Goal: Task Accomplishment & Management: Manage account settings

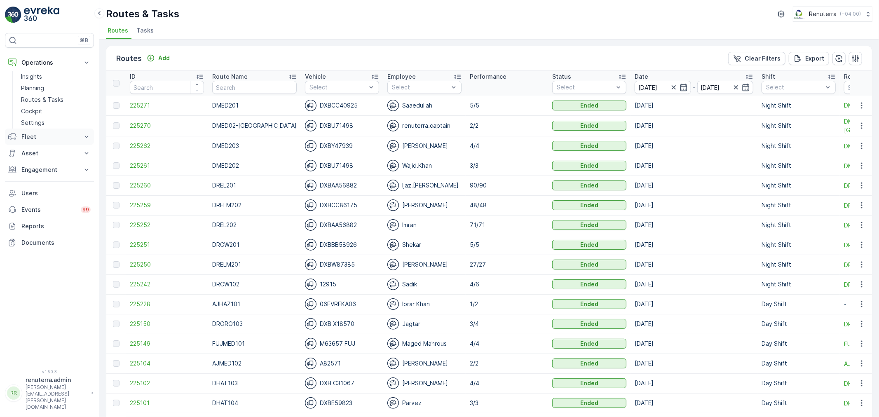
drag, startPoint x: 52, startPoint y: 97, endPoint x: 46, endPoint y: 131, distance: 34.4
click at [52, 96] on p "Routes & Tasks" at bounding box center [42, 100] width 42 height 8
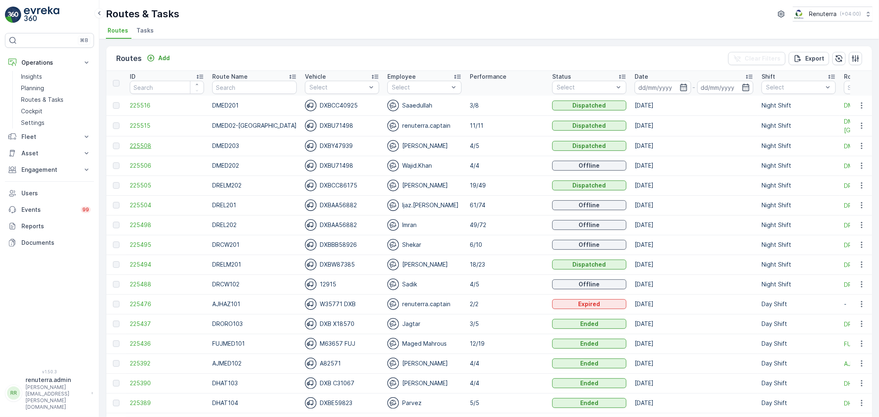
click at [143, 146] on span "225508" at bounding box center [167, 146] width 74 height 8
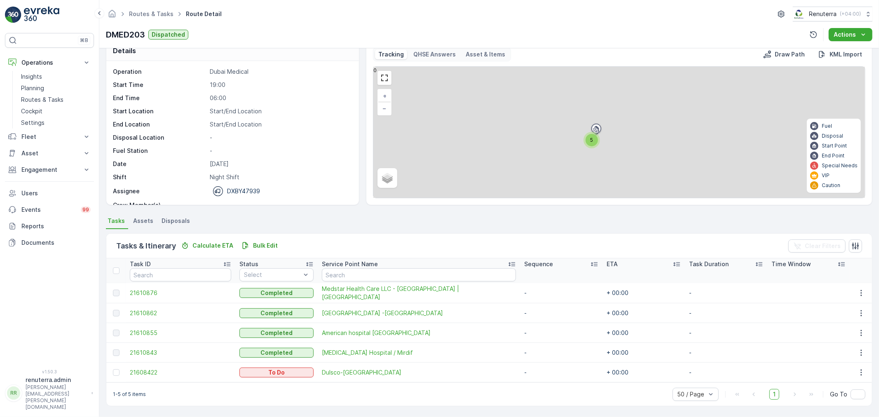
scroll to position [14, 0]
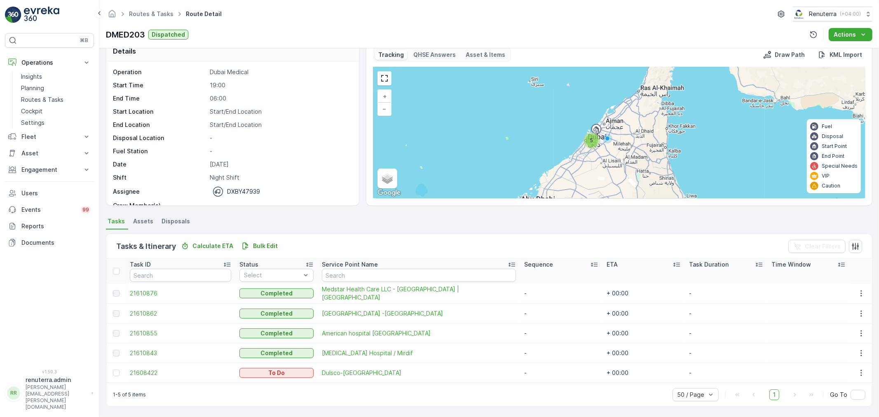
drag, startPoint x: 120, startPoint y: 372, endPoint x: 136, endPoint y: 377, distance: 17.2
click at [119, 372] on div at bounding box center [116, 373] width 7 height 7
click at [113, 370] on input "checkbox" at bounding box center [113, 370] width 0 height 0
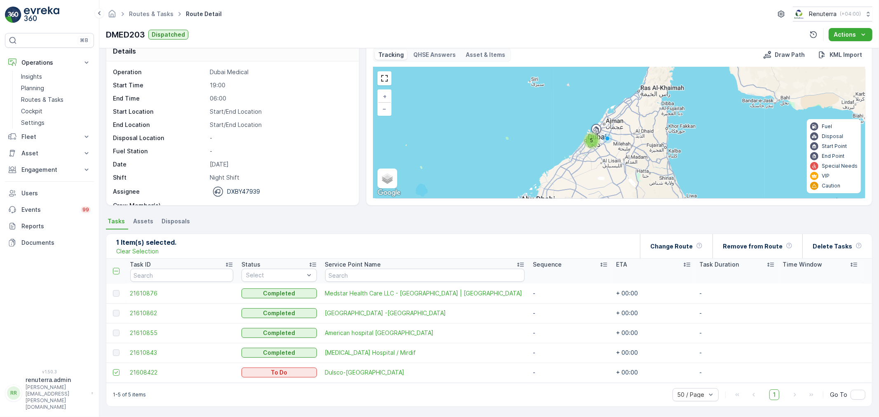
click at [111, 374] on td at bounding box center [116, 373] width 20 height 20
drag, startPoint x: 114, startPoint y: 373, endPoint x: 130, endPoint y: 373, distance: 16.1
click at [114, 373] on icon at bounding box center [116, 373] width 6 height 6
click at [113, 369] on input "checkbox" at bounding box center [113, 369] width 0 height 0
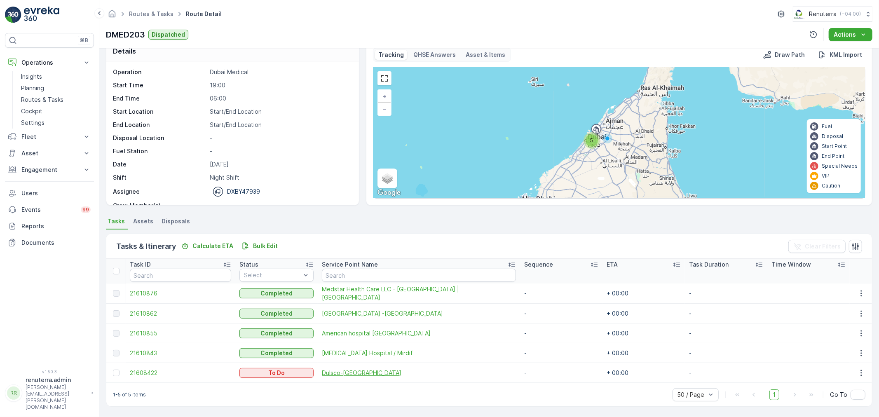
click at [361, 369] on span "Dulsco-Ras Al Khor" at bounding box center [419, 373] width 194 height 8
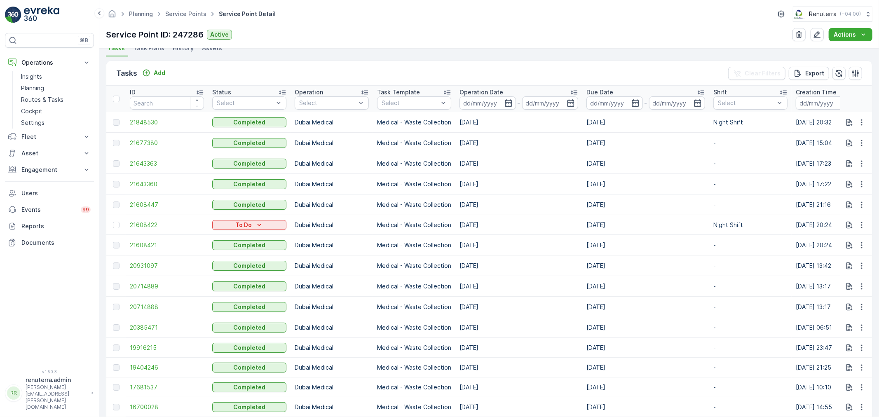
scroll to position [229, 0]
click at [115, 223] on div at bounding box center [116, 224] width 7 height 7
click at [113, 221] on input "checkbox" at bounding box center [113, 221] width 0 height 0
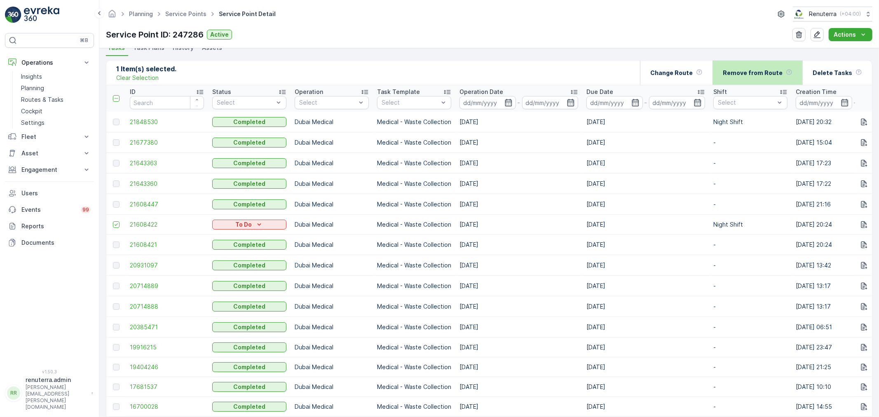
click at [753, 71] on p "Remove from Route" at bounding box center [753, 73] width 60 height 8
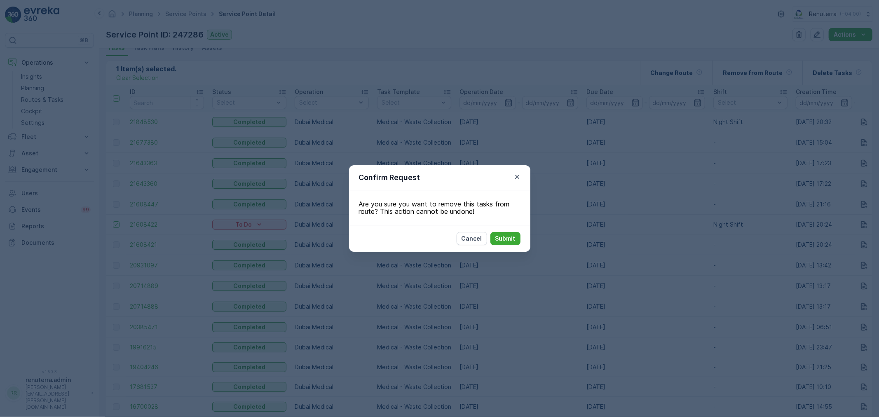
drag, startPoint x: 518, startPoint y: 176, endPoint x: 493, endPoint y: 186, distance: 26.5
click at [518, 176] on icon "button" at bounding box center [517, 177] width 8 height 8
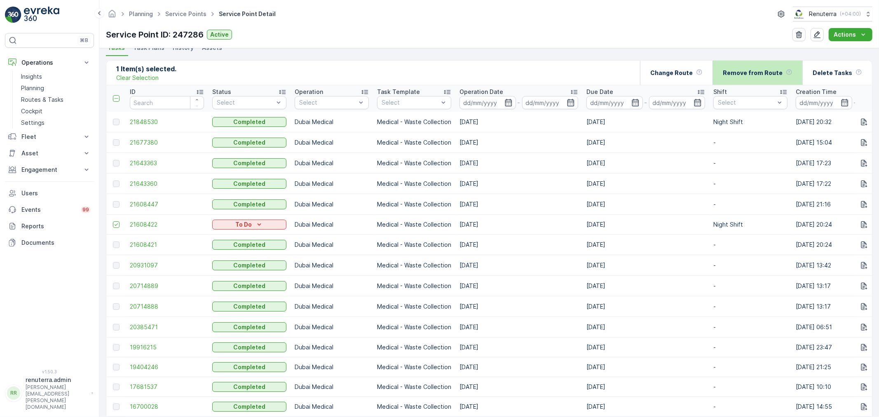
click at [765, 64] on div "Remove from Route" at bounding box center [758, 73] width 70 height 24
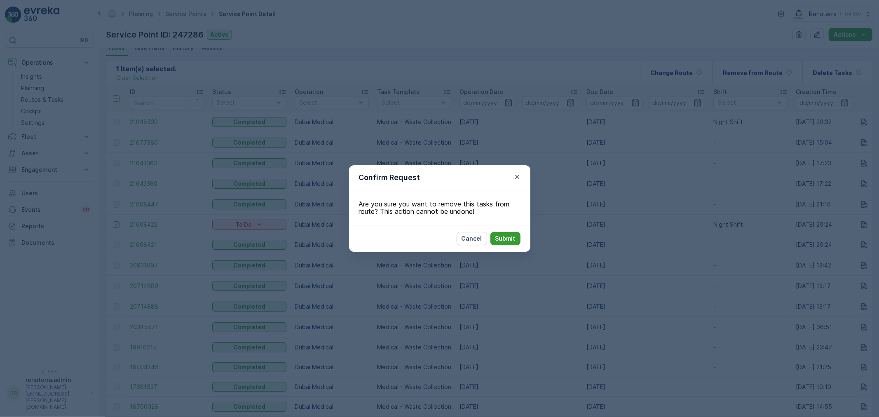
click at [506, 241] on p "Submit" at bounding box center [506, 239] width 20 height 8
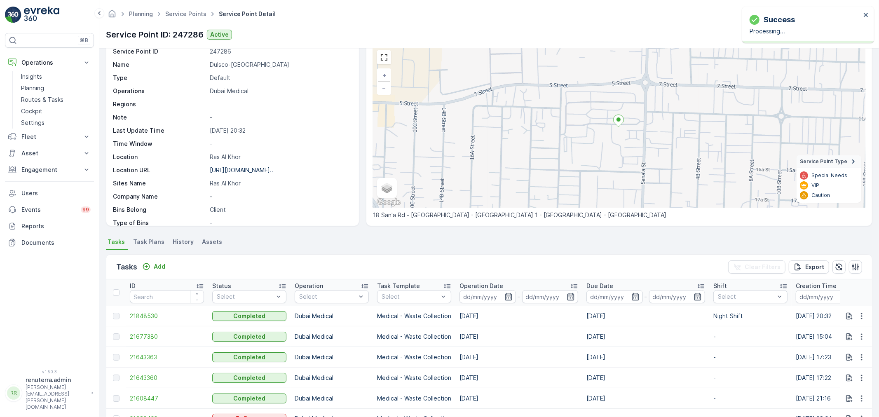
scroll to position [0, 0]
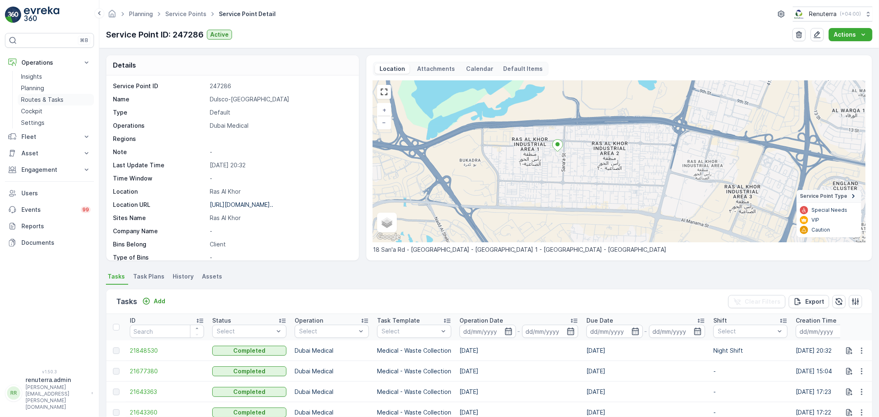
click at [48, 96] on p "Routes & Tasks" at bounding box center [42, 100] width 42 height 8
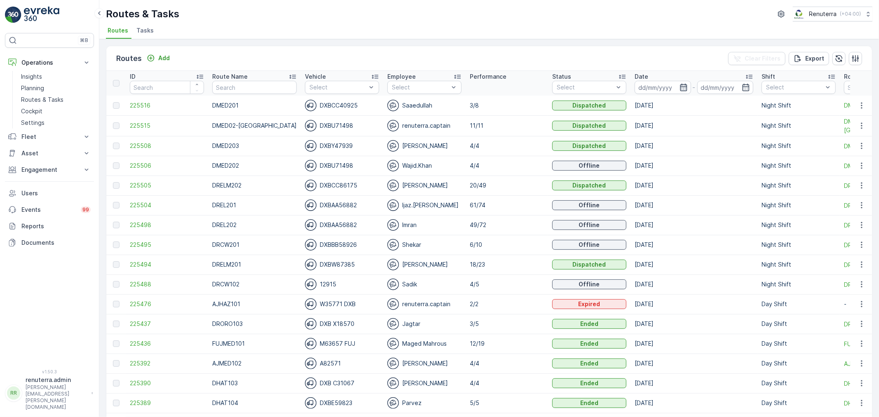
drag, startPoint x: 662, startPoint y: 90, endPoint x: 669, endPoint y: 89, distance: 7.0
click at [666, 89] on input at bounding box center [663, 87] width 56 height 13
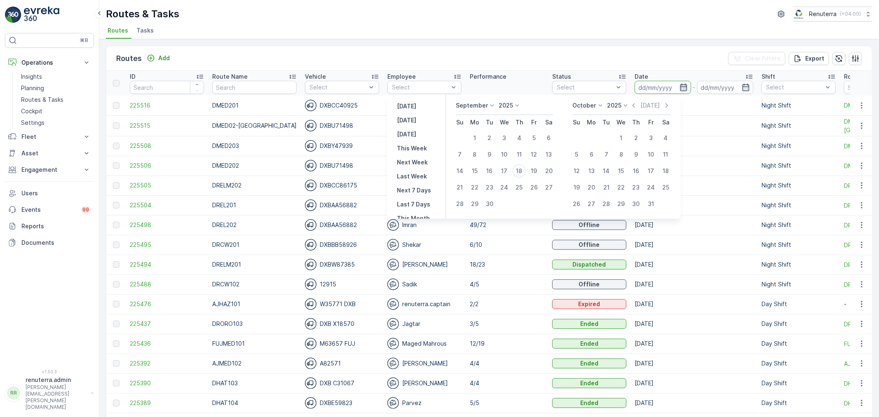
click at [680, 89] on icon "button" at bounding box center [684, 87] width 8 height 8
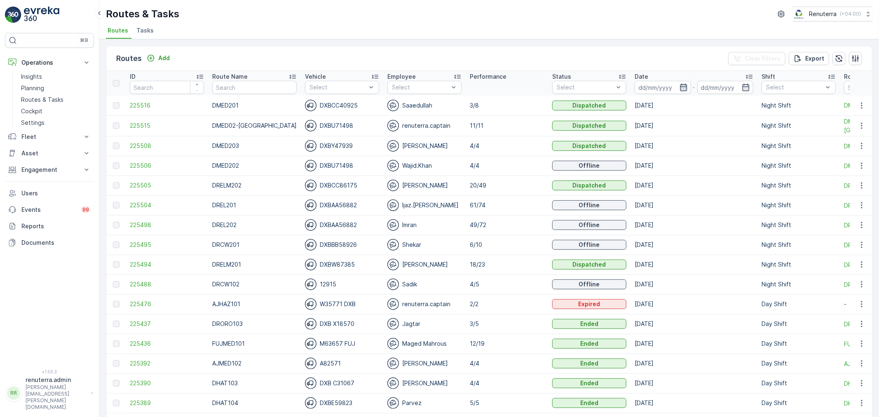
click at [680, 89] on icon "button" at bounding box center [683, 87] width 7 height 7
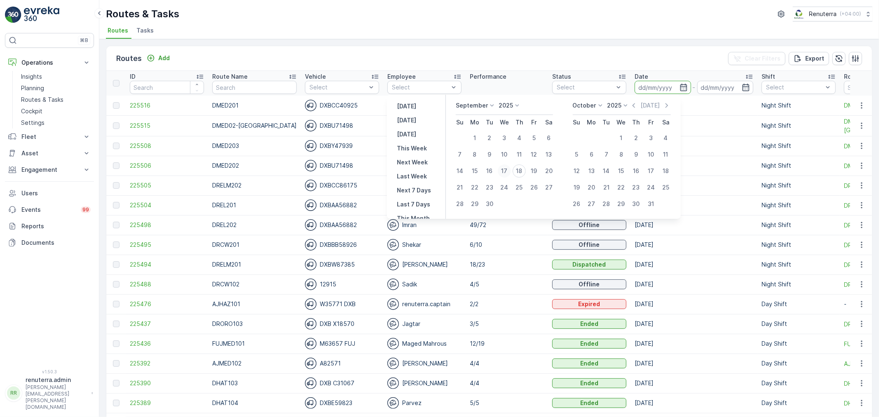
click at [508, 170] on div "17" at bounding box center [504, 170] width 13 height 13
type input "[DATE]"
click at [508, 170] on div "17" at bounding box center [504, 170] width 13 height 13
type input "[DATE]"
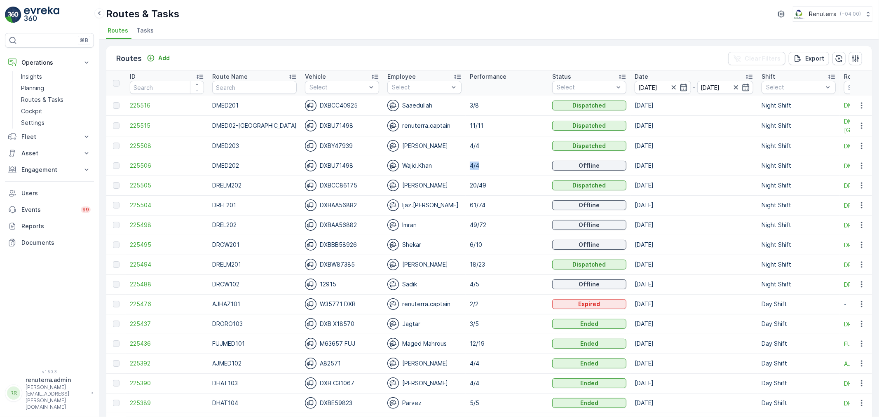
click at [508, 170] on td "4/4" at bounding box center [507, 166] width 82 height 20
click at [775, 147] on p "Night Shift" at bounding box center [790, 147] width 31 height 8
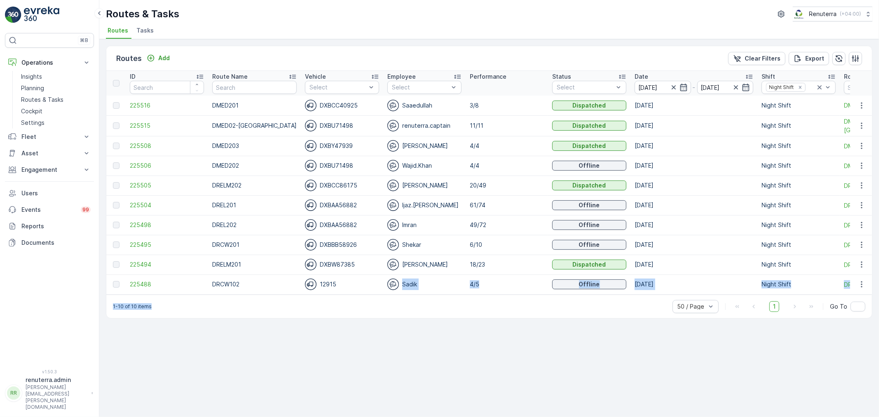
drag, startPoint x: 381, startPoint y: 294, endPoint x: 460, endPoint y: 327, distance: 85.9
click at [497, 300] on div "Routes Add Clear Filters Export ID Route Name Vehicle Select Employee Select Pe…" at bounding box center [489, 182] width 767 height 273
click at [499, 275] on td "4/5" at bounding box center [507, 285] width 82 height 20
click at [141, 246] on span "225495" at bounding box center [167, 245] width 74 height 8
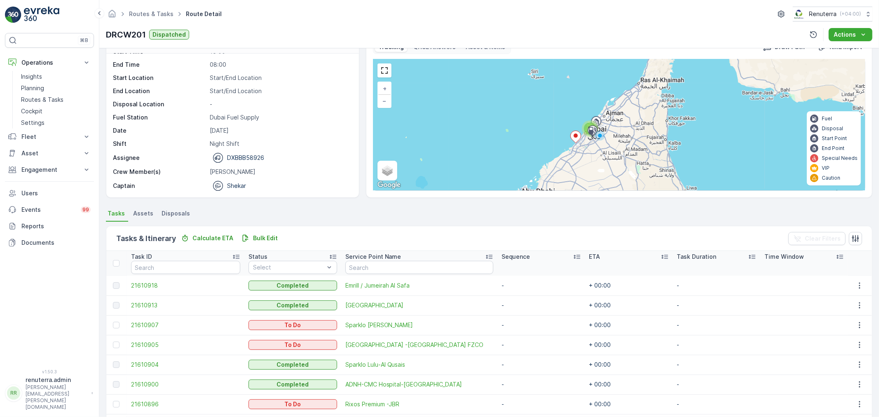
scroll to position [113, 0]
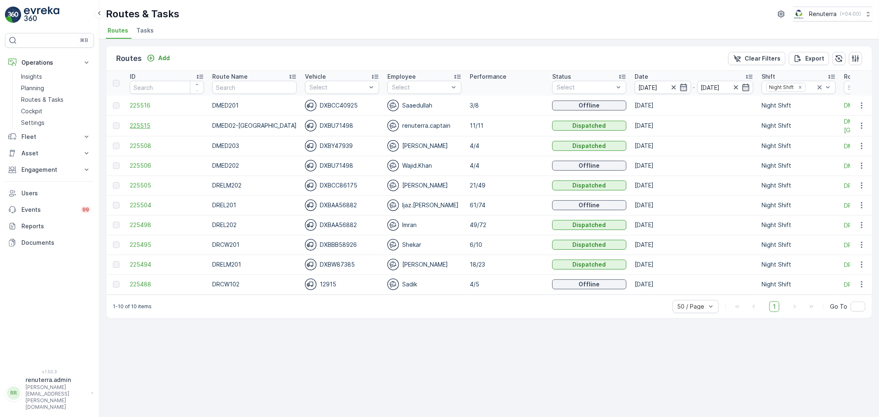
click at [142, 126] on span "225515" at bounding box center [167, 126] width 74 height 8
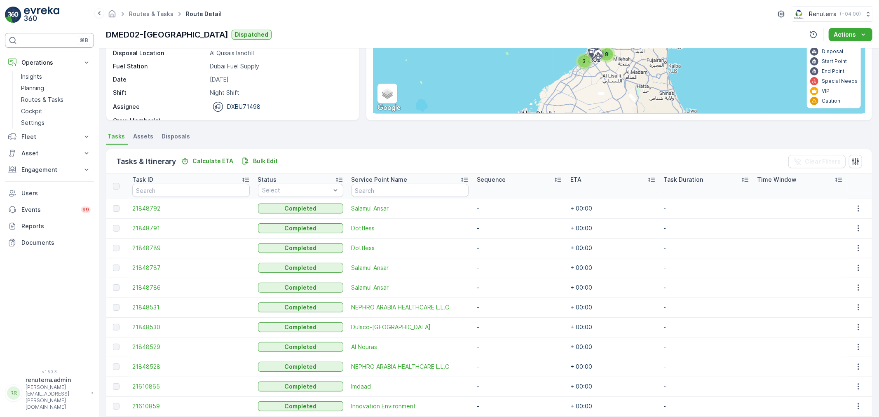
scroll to position [87, 0]
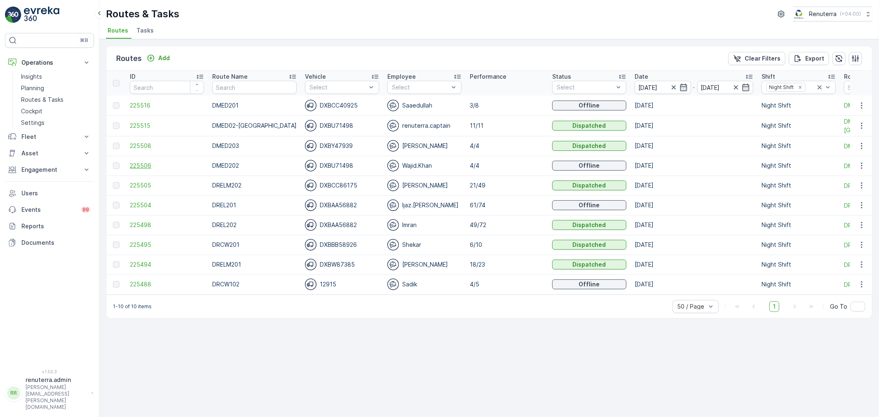
click at [141, 168] on span "225506" at bounding box center [167, 166] width 74 height 8
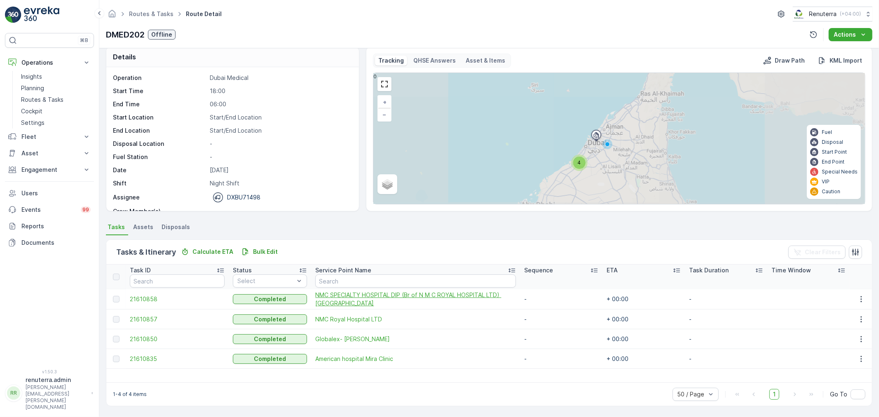
scroll to position [8, 0]
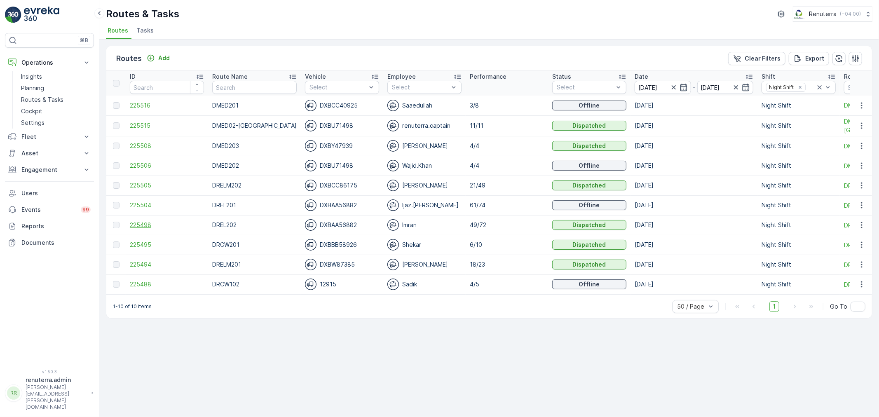
click at [153, 228] on span "225498" at bounding box center [167, 225] width 74 height 8
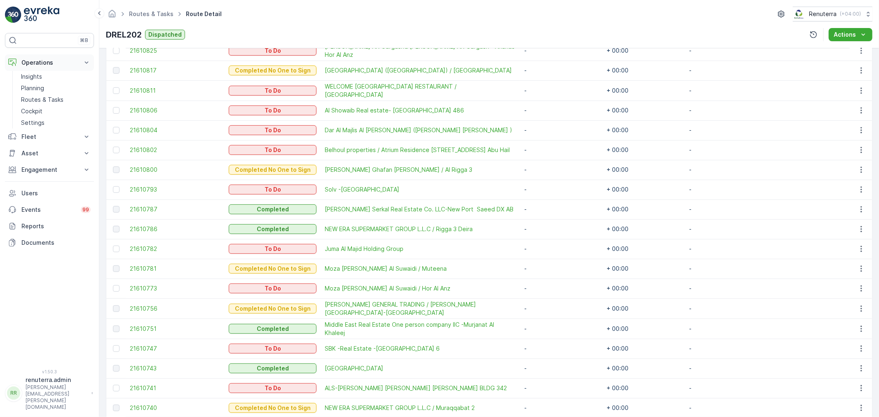
scroll to position [229, 0]
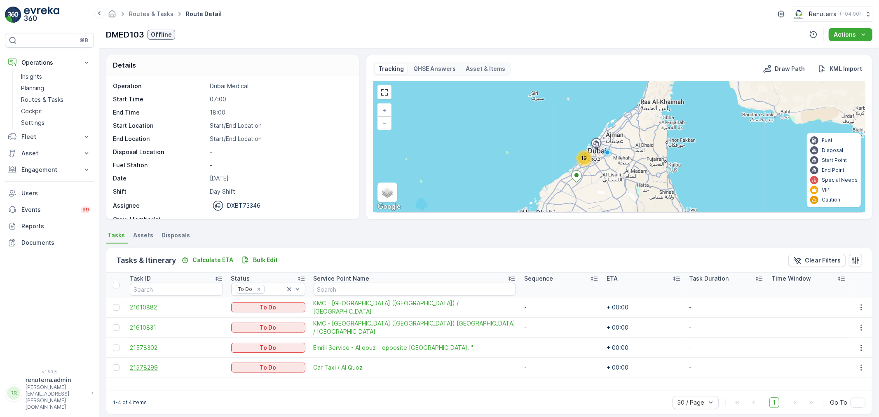
click at [145, 368] on span "21578299" at bounding box center [176, 368] width 93 height 8
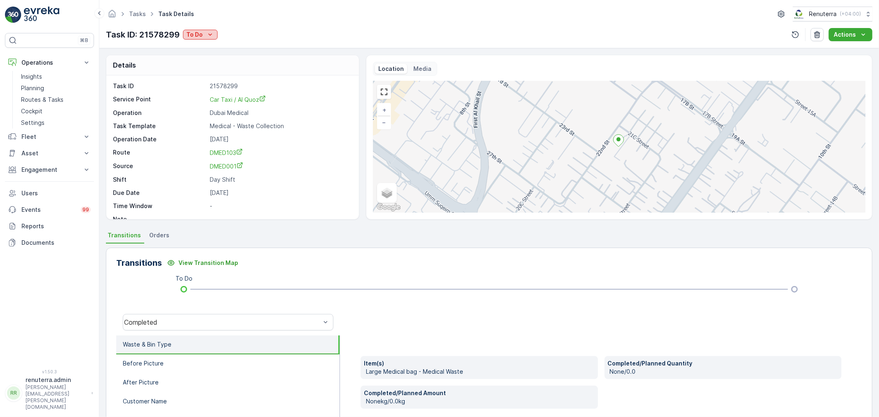
drag, startPoint x: 194, startPoint y: 35, endPoint x: 186, endPoint y: 35, distance: 7.5
click at [194, 35] on p "To Do" at bounding box center [194, 35] width 16 height 8
click at [229, 23] on div "Tasks Task Details Renuterra ( +04:00 ) Task ID: 21578299 To Do Actions" at bounding box center [489, 24] width 780 height 48
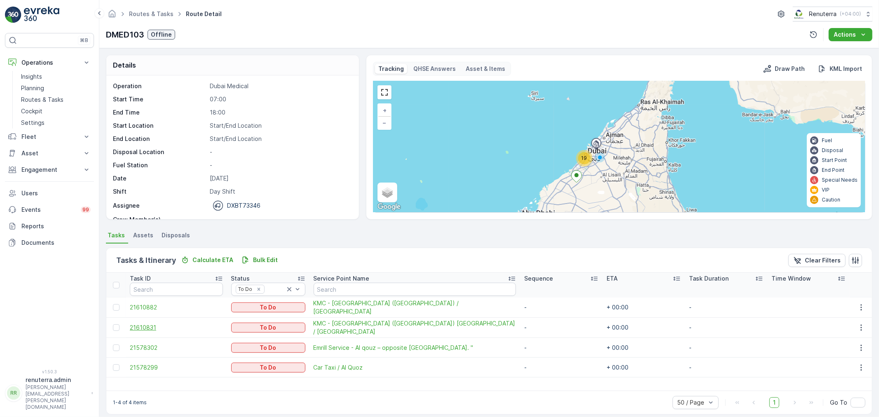
click at [134, 327] on span "21610831" at bounding box center [176, 328] width 93 height 8
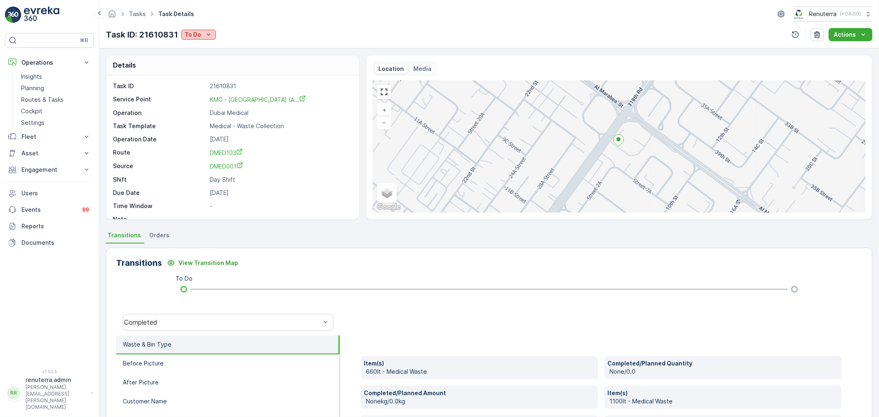
click at [193, 38] on p "To Do" at bounding box center [193, 35] width 16 height 8
click at [213, 46] on span "Completed" at bounding box center [201, 47] width 31 height 8
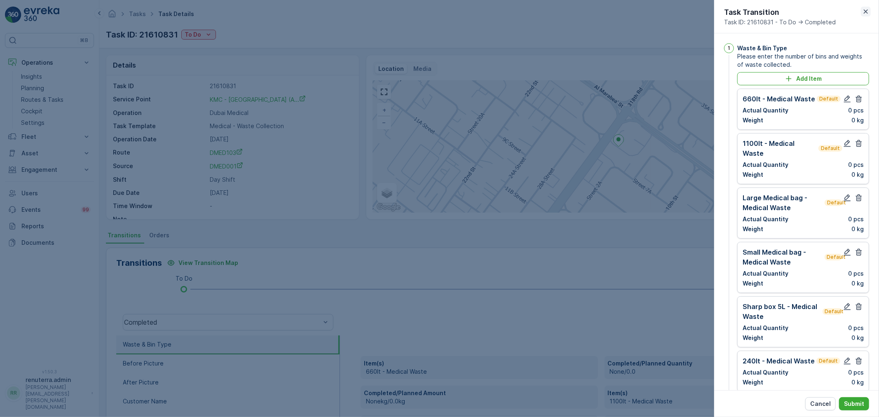
click at [869, 14] on icon "button" at bounding box center [866, 11] width 8 height 8
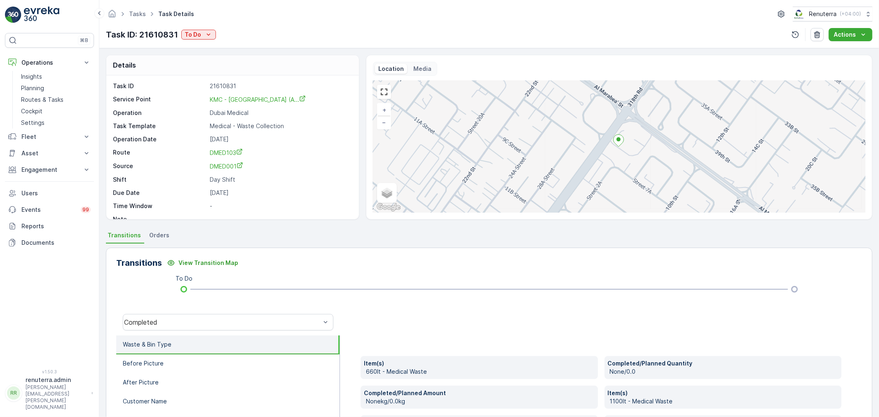
drag, startPoint x: 213, startPoint y: 37, endPoint x: 208, endPoint y: 39, distance: 5.0
click at [212, 38] on button "To Do" at bounding box center [198, 35] width 35 height 10
drag, startPoint x: 207, startPoint y: 439, endPoint x: 217, endPoint y: 439, distance: 9.9
click at [199, 38] on p "To Do" at bounding box center [193, 35] width 16 height 8
click at [209, 47] on span "Completed" at bounding box center [201, 47] width 31 height 8
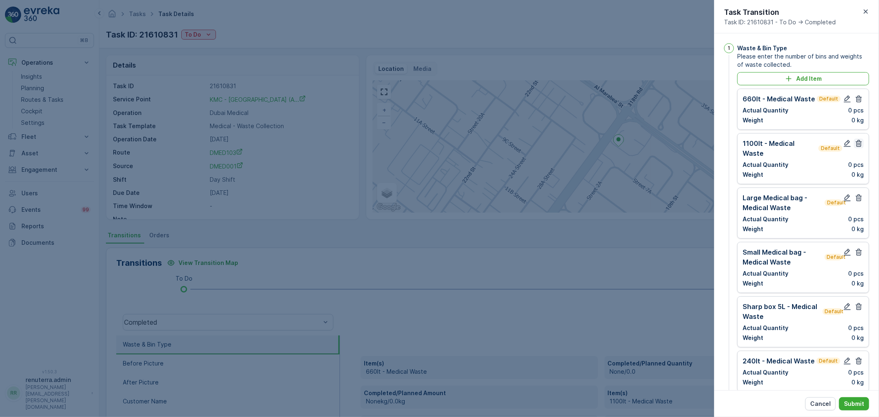
click at [858, 100] on icon "button" at bounding box center [859, 99] width 8 height 8
click at [858, 140] on icon "button" at bounding box center [859, 143] width 6 height 7
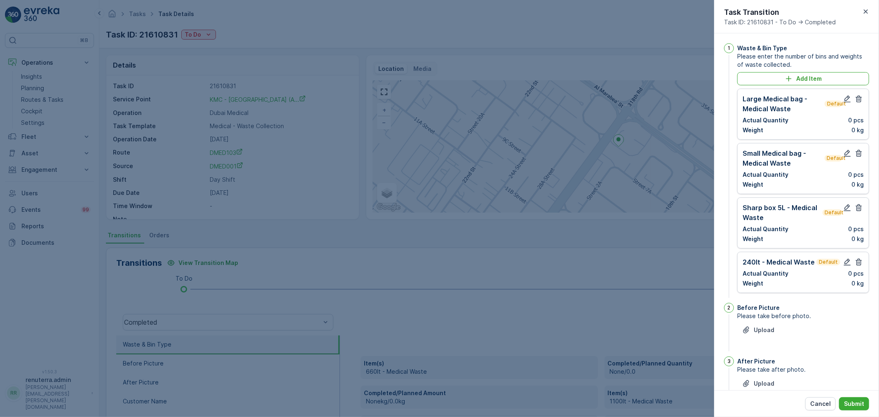
click at [858, 100] on icon "button" at bounding box center [859, 99] width 6 height 7
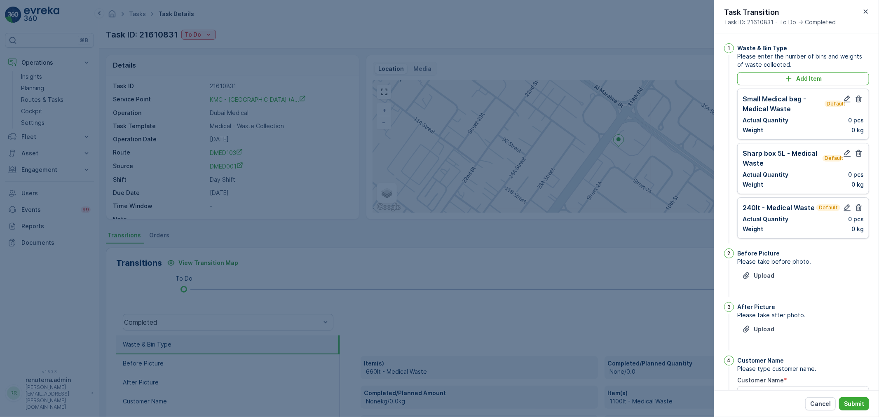
click at [858, 100] on icon "button" at bounding box center [859, 99] width 6 height 7
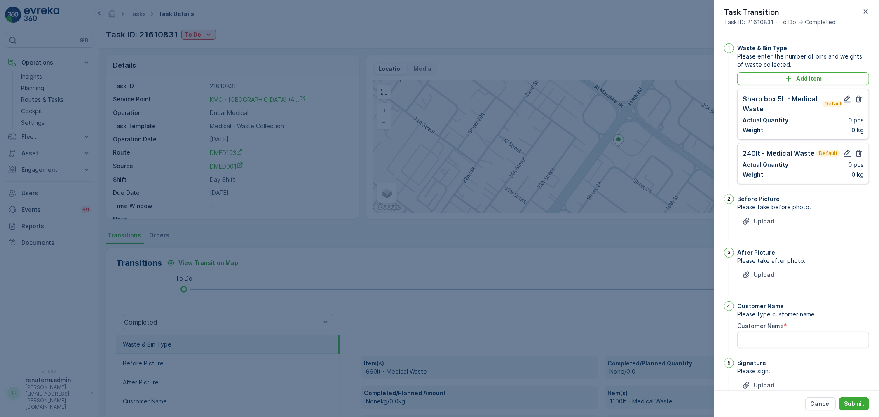
click at [858, 100] on icon "button" at bounding box center [859, 99] width 6 height 7
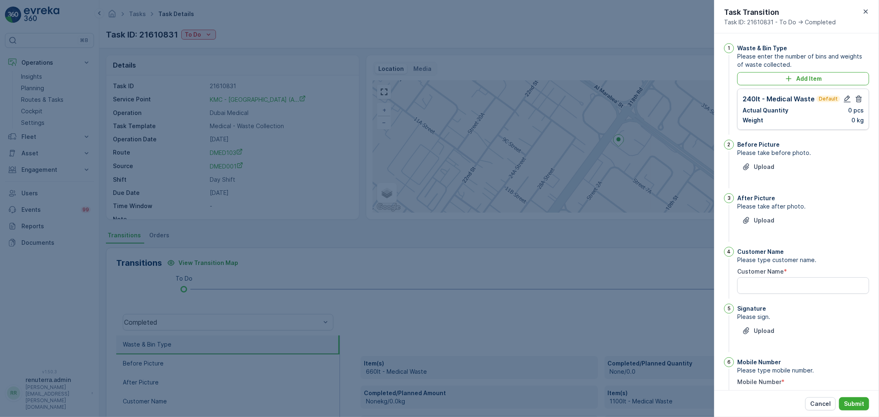
click at [858, 100] on icon "button" at bounding box center [859, 99] width 6 height 7
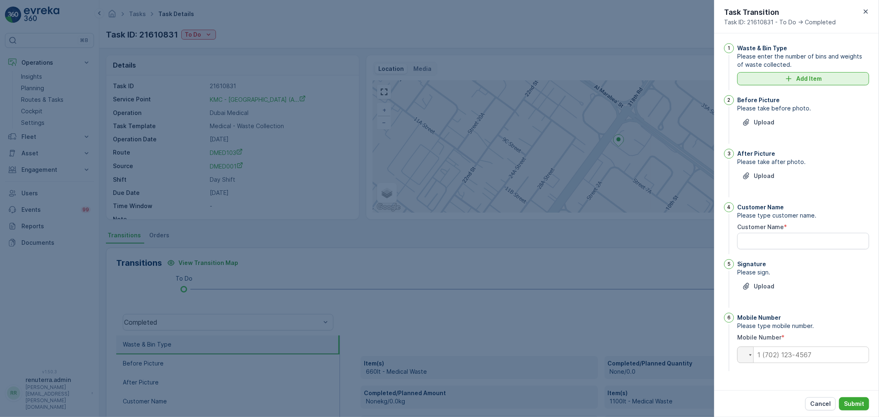
click at [803, 78] on p "Add Item" at bounding box center [809, 79] width 26 height 8
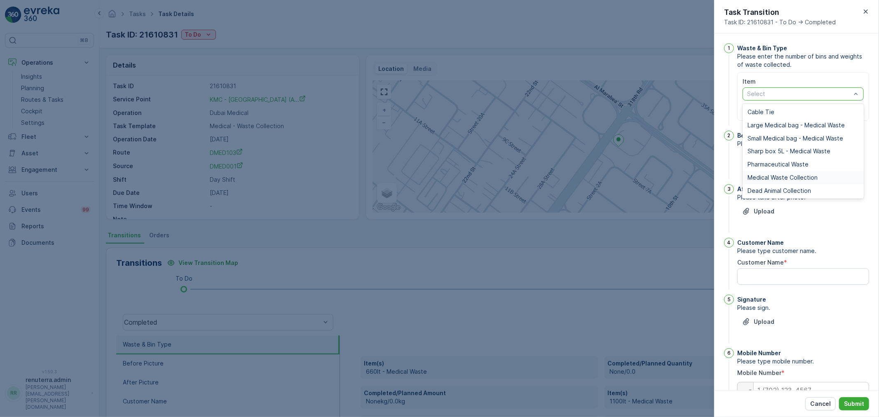
click at [773, 176] on span "Medical Waste Collection" at bounding box center [783, 177] width 70 height 7
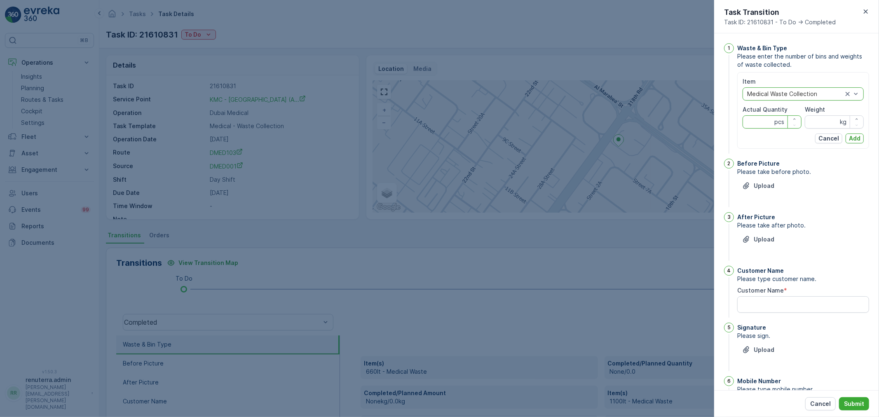
click at [752, 122] on Quantity "Actual Quantity" at bounding box center [772, 121] width 59 height 13
type Quantity "5"
click at [811, 127] on input "Weight" at bounding box center [834, 121] width 59 height 13
type input "23"
drag, startPoint x: 858, startPoint y: 139, endPoint x: 798, endPoint y: 159, distance: 63.5
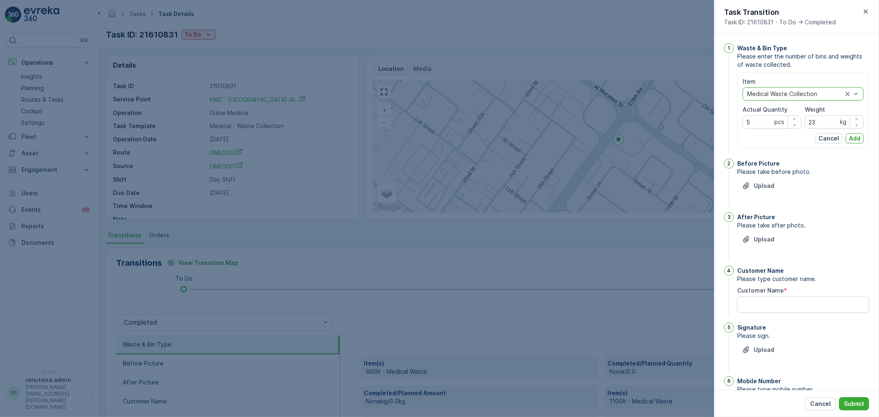
click at [855, 137] on p "Add" at bounding box center [855, 138] width 12 height 8
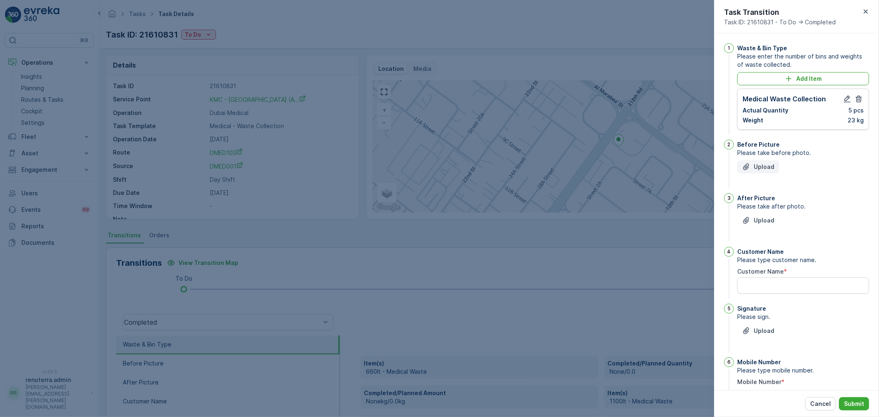
click at [752, 167] on div "Upload" at bounding box center [758, 167] width 32 height 8
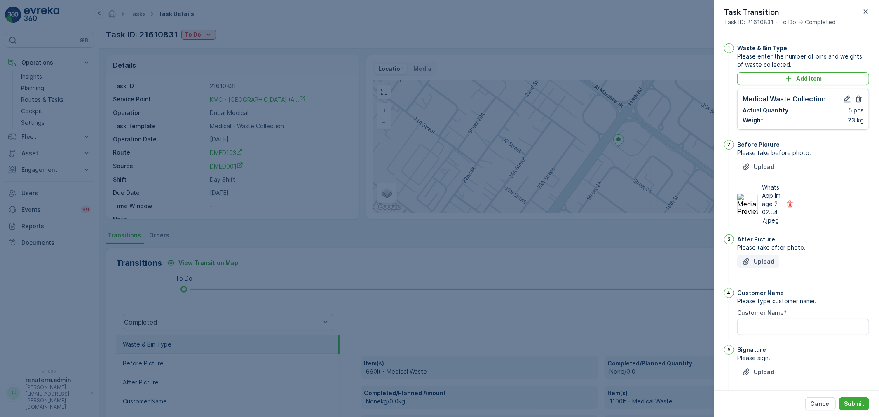
click at [769, 266] on p "Upload" at bounding box center [764, 262] width 21 height 8
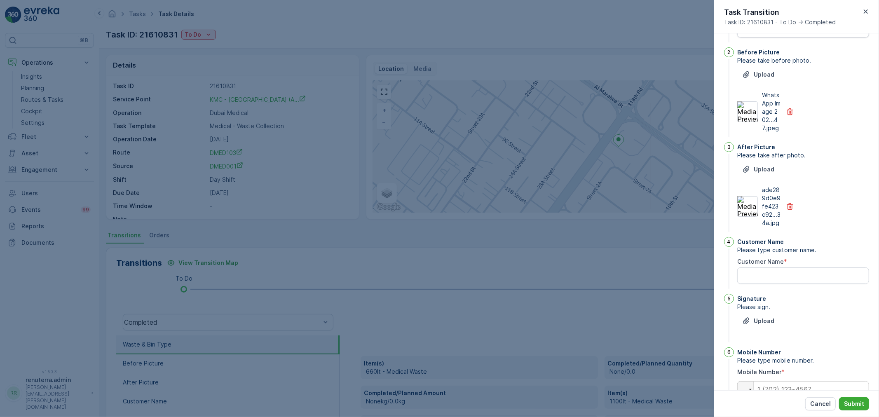
scroll to position [136, 0]
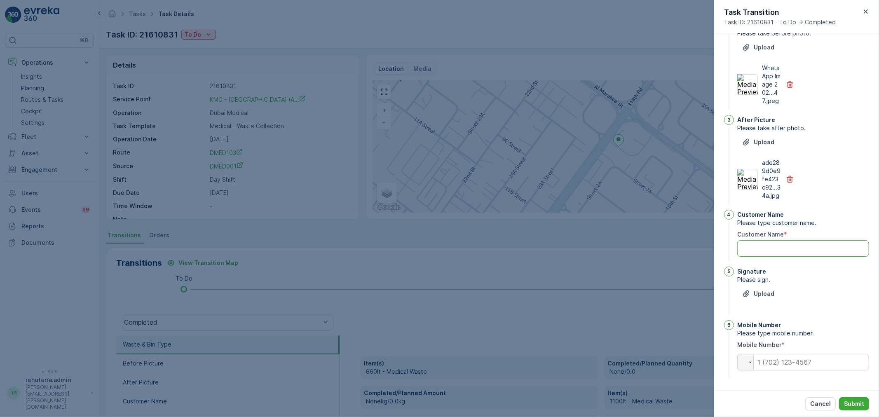
click at [777, 251] on Name "Customer Name" at bounding box center [804, 248] width 132 height 16
type Name "[PERSON_NAME]"
click at [756, 293] on p "Upload" at bounding box center [764, 294] width 21 height 8
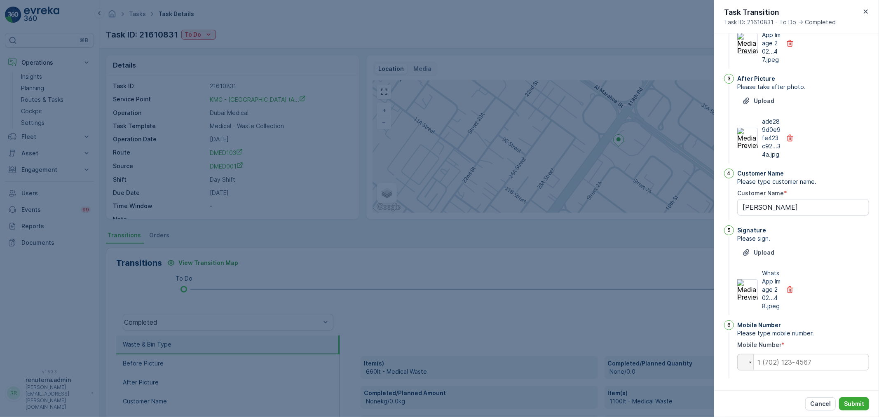
scroll to position [186, 0]
click at [789, 366] on input "tel" at bounding box center [804, 362] width 132 height 16
type input "0"
click at [858, 403] on p "Submit" at bounding box center [854, 404] width 20 height 8
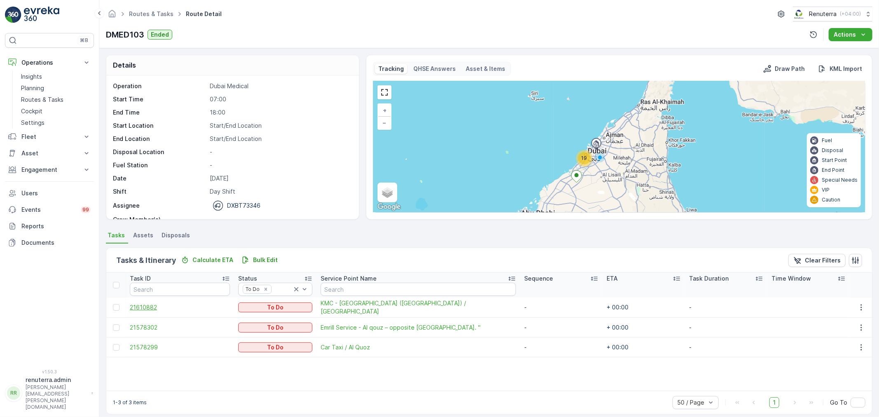
click at [145, 303] on span "21610882" at bounding box center [180, 307] width 100 height 8
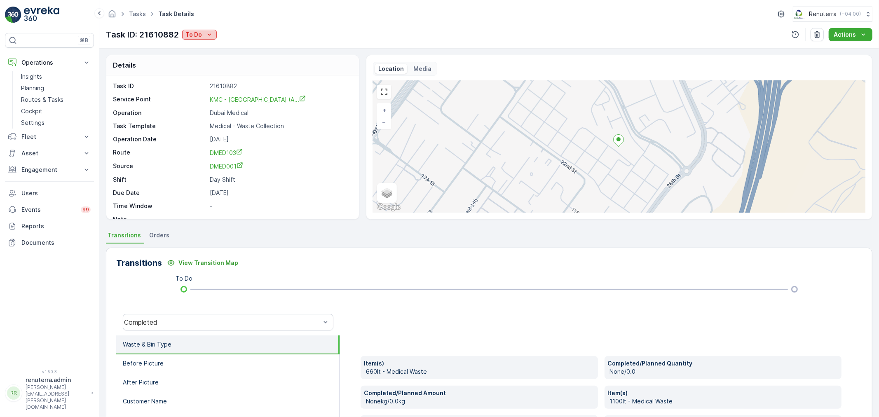
click at [200, 35] on p "To Do" at bounding box center [194, 35] width 16 height 8
click at [207, 45] on span "Completed" at bounding box center [203, 47] width 31 height 8
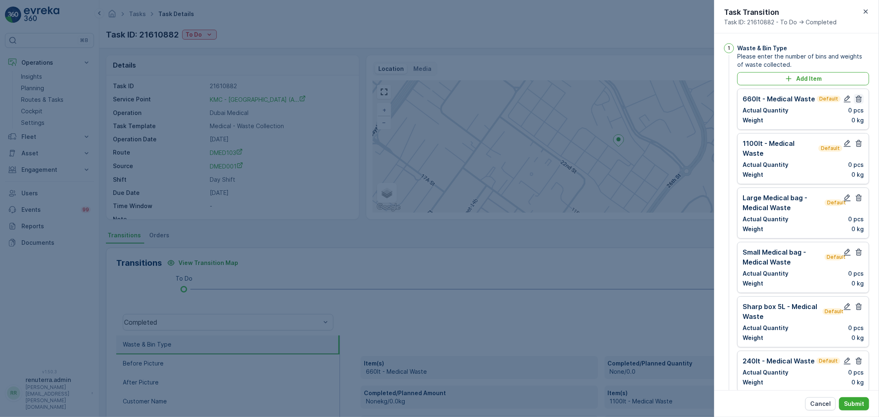
click at [856, 98] on icon "button" at bounding box center [859, 99] width 6 height 7
click at [856, 140] on icon "button" at bounding box center [859, 143] width 6 height 7
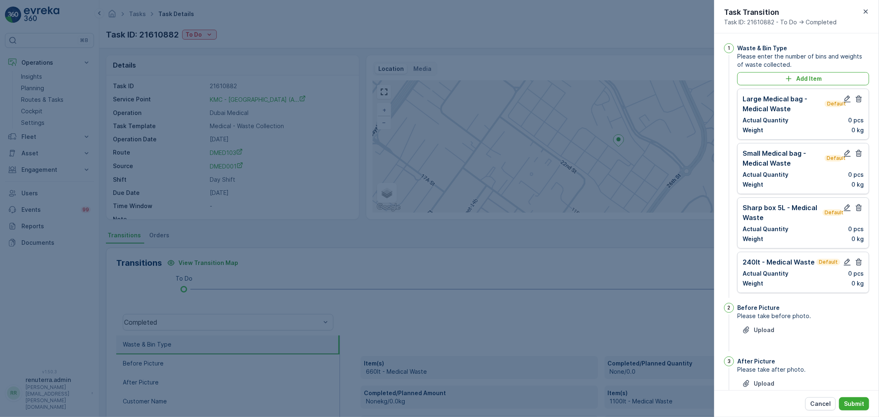
click at [856, 98] on icon "button" at bounding box center [859, 99] width 6 height 7
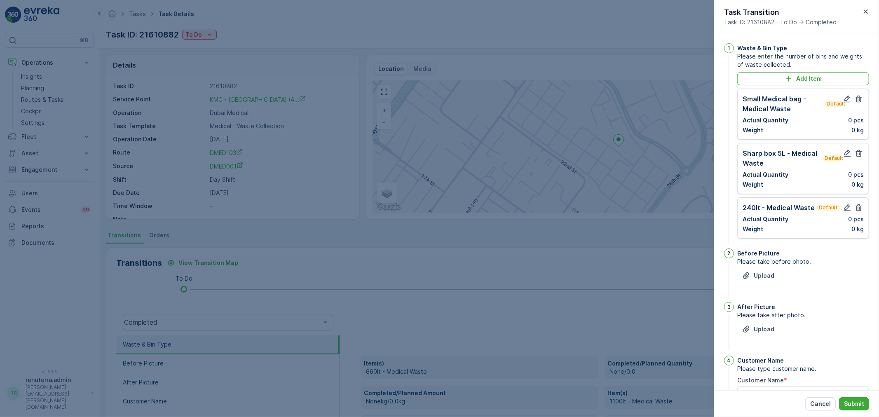
click at [856, 98] on icon "button" at bounding box center [859, 99] width 6 height 7
click at [856, 150] on icon "button" at bounding box center [859, 153] width 6 height 7
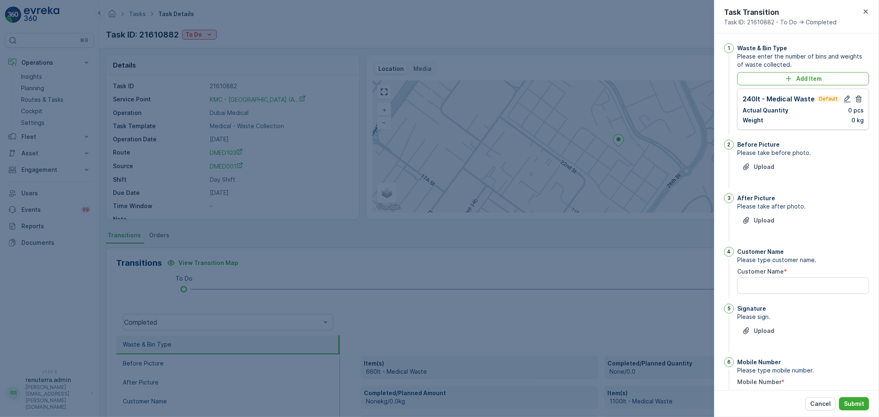
click at [856, 98] on icon "button" at bounding box center [859, 99] width 6 height 7
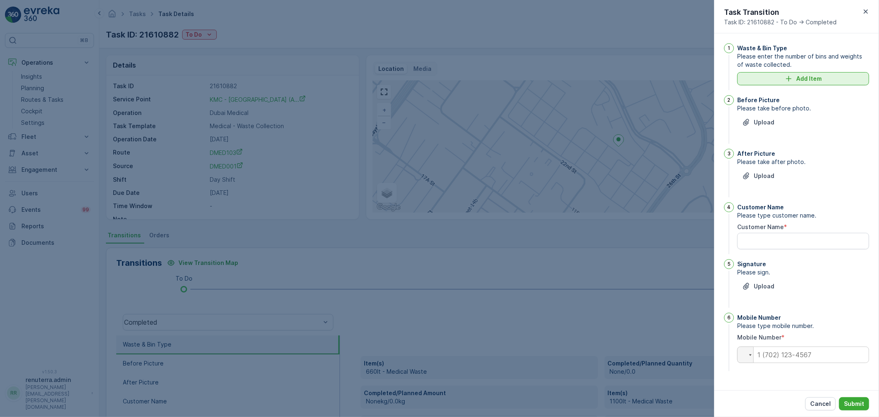
click at [835, 77] on div "Add Item" at bounding box center [803, 79] width 122 height 8
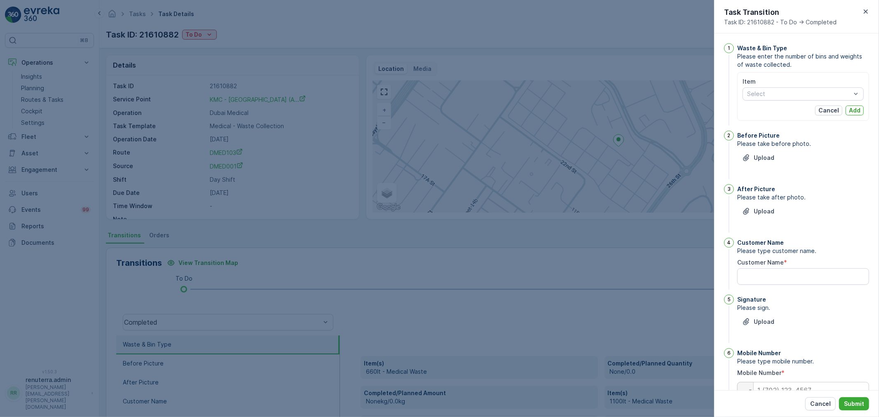
click at [793, 84] on div "Item" at bounding box center [803, 82] width 121 height 8
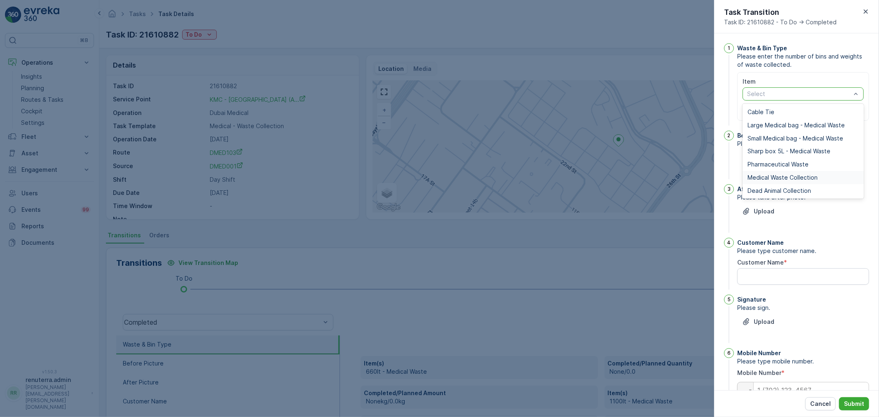
click at [776, 175] on span "Medical Waste Collection" at bounding box center [783, 177] width 70 height 7
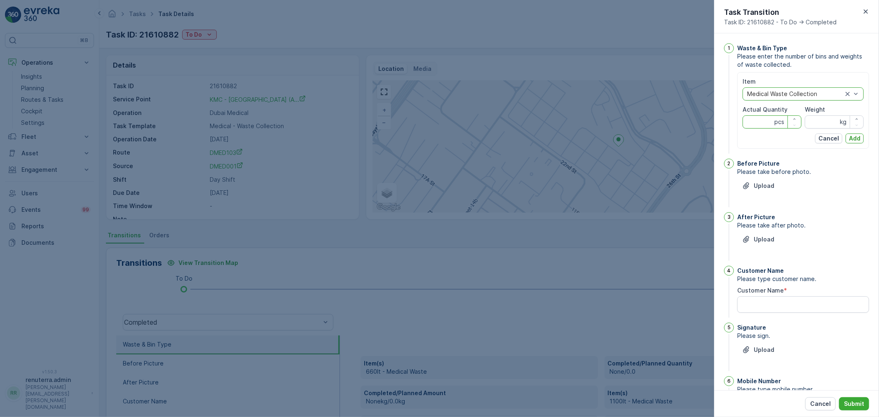
click at [745, 125] on Quantity "Actual Quantity" at bounding box center [772, 121] width 59 height 13
type Quantity "5"
click at [811, 129] on div "Item option Medical Waste Collection, selected. Medical Waste Collection Actual…" at bounding box center [803, 111] width 121 height 66
click at [813, 126] on input "Weight" at bounding box center [834, 121] width 59 height 13
type input "29"
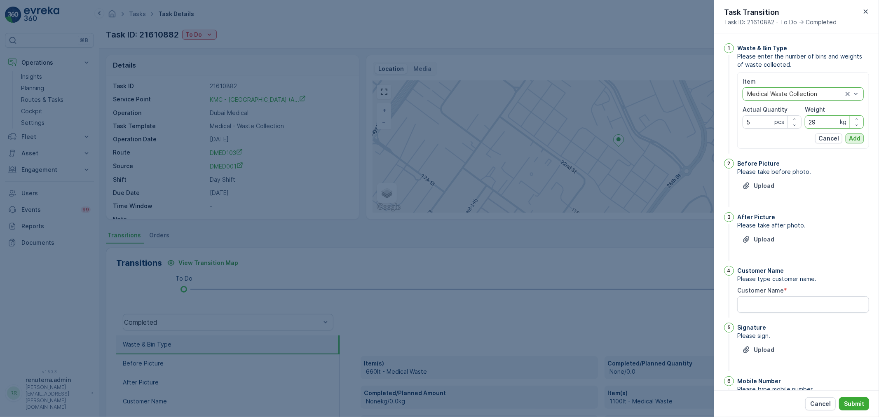
click at [856, 138] on p "Add" at bounding box center [855, 138] width 12 height 8
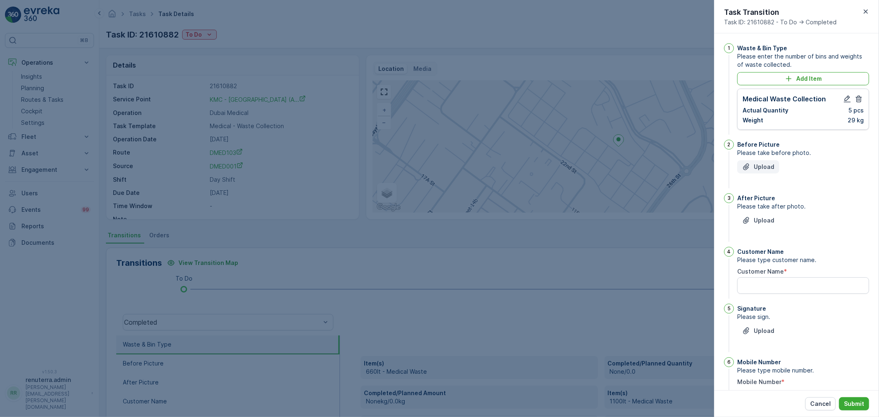
click at [760, 169] on p "Upload" at bounding box center [764, 167] width 21 height 8
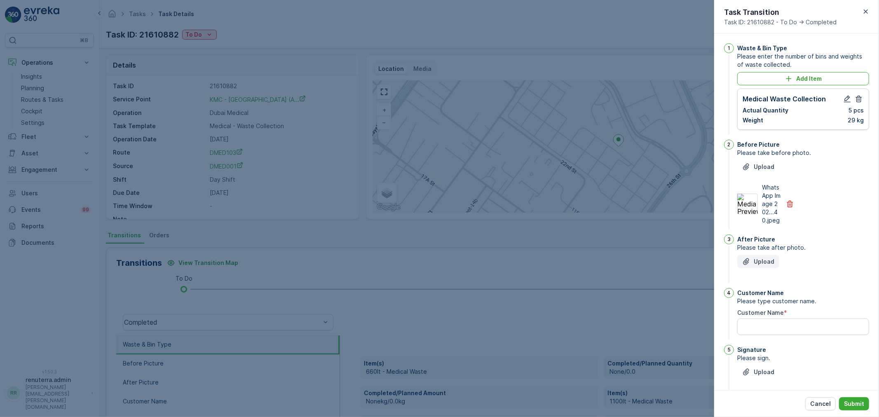
click at [757, 266] on p "Upload" at bounding box center [764, 262] width 21 height 8
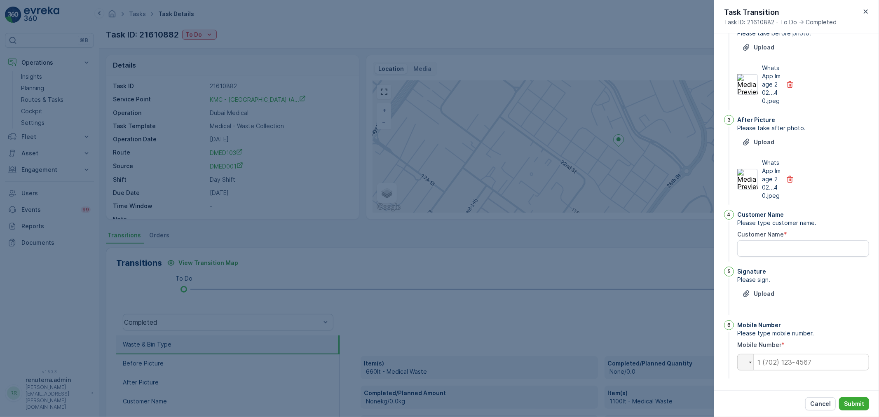
scroll to position [136, 0]
click at [773, 293] on p "Upload" at bounding box center [764, 294] width 21 height 8
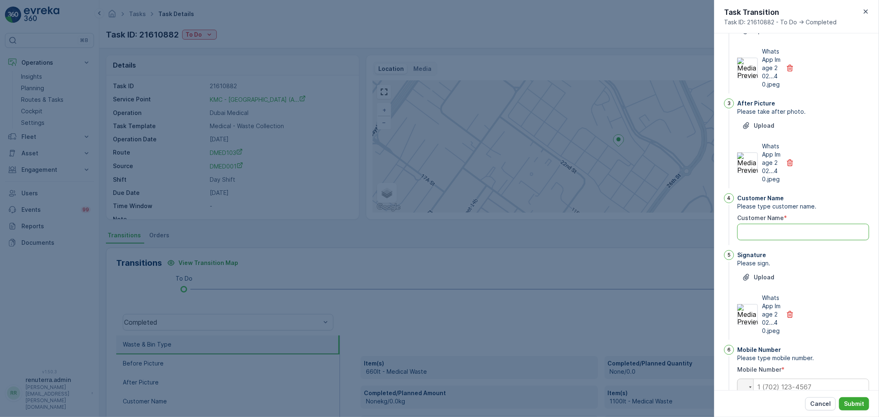
click at [808, 240] on Name "Customer Name" at bounding box center [804, 232] width 132 height 16
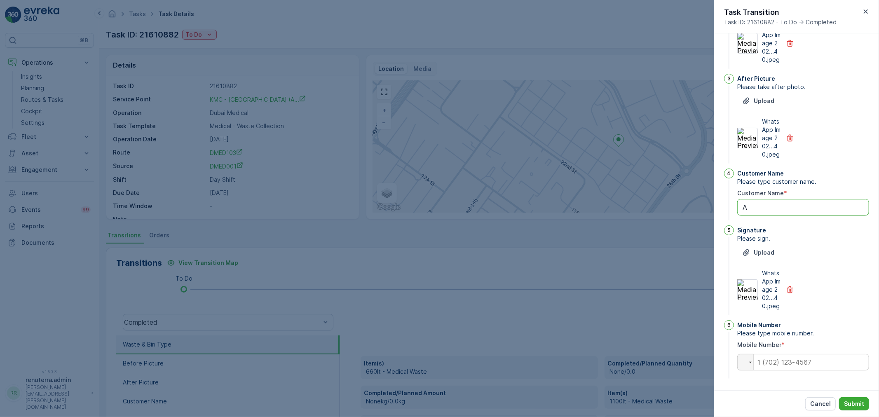
scroll to position [186, 0]
type Name "A"
click at [779, 366] on input "tel" at bounding box center [804, 362] width 132 height 16
type input "0"
click at [765, 204] on Name "A" at bounding box center [804, 207] width 132 height 16
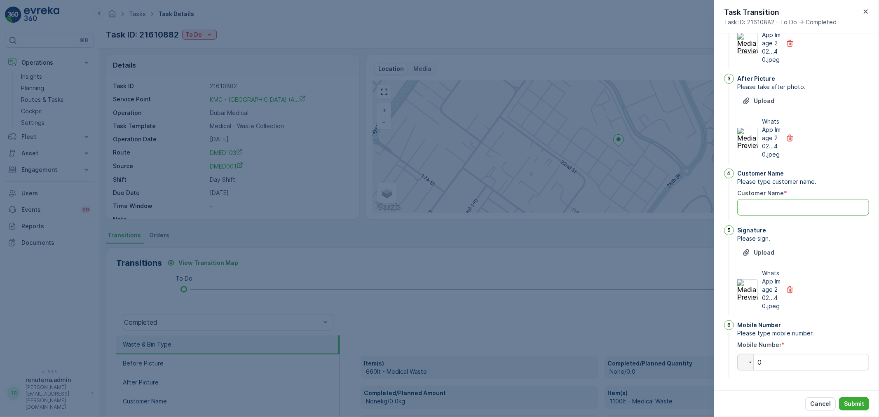
click at [765, 190] on label "Customer Name" at bounding box center [761, 193] width 47 height 7
click at [765, 199] on Name "Customer Name" at bounding box center [804, 207] width 132 height 16
type Name "[PERSON_NAME]"
click at [774, 359] on input "0" at bounding box center [804, 362] width 132 height 16
type input "054569874"
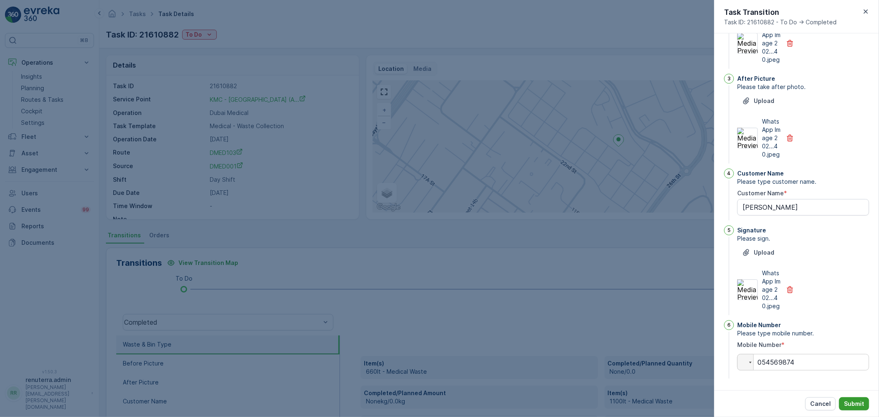
click at [855, 397] on button "Submit" at bounding box center [854, 403] width 30 height 13
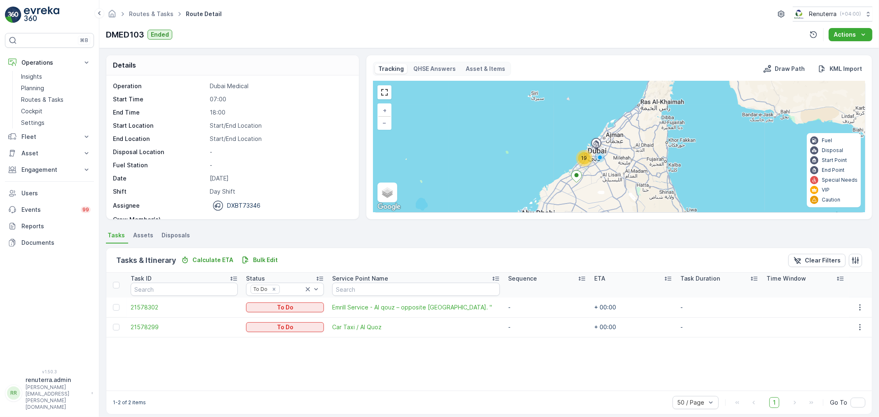
click at [602, 354] on div "Task ID Status To Do Service Point Name Sequence ETA Task Duration Time Window …" at bounding box center [489, 332] width 766 height 118
click at [858, 304] on icon "button" at bounding box center [860, 307] width 8 height 8
click at [843, 343] on span "Change Route" at bounding box center [841, 342] width 40 height 8
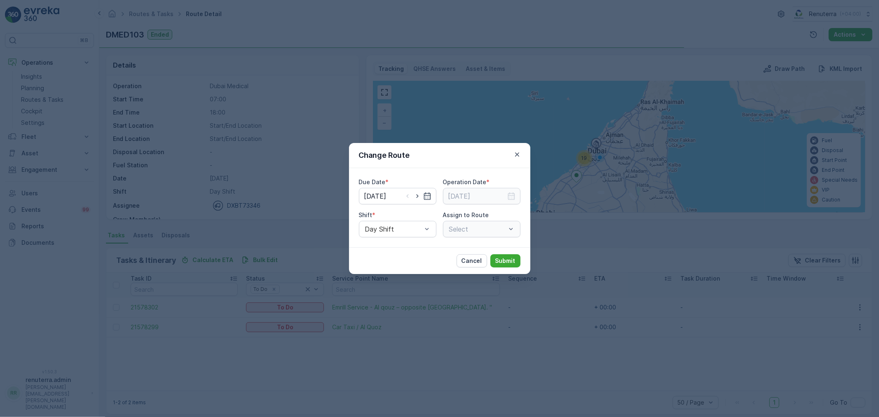
type input "[DATE]"
click at [423, 195] on div at bounding box center [418, 196] width 28 height 8
click at [431, 195] on div "[DATE]" at bounding box center [398, 196] width 78 height 16
click at [430, 205] on div "Due Date * [DATE] Operation Date * [DATE] Shift * Day Shift Assign to Route DME…" at bounding box center [440, 207] width 162 height 59
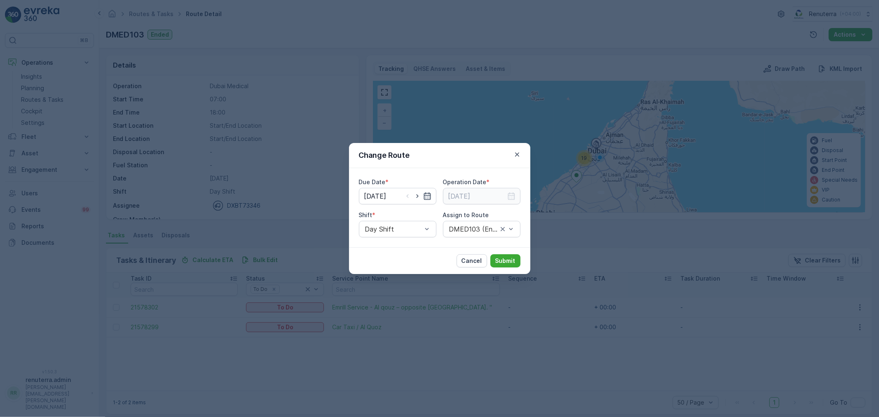
click at [426, 195] on icon "button" at bounding box center [427, 196] width 8 height 8
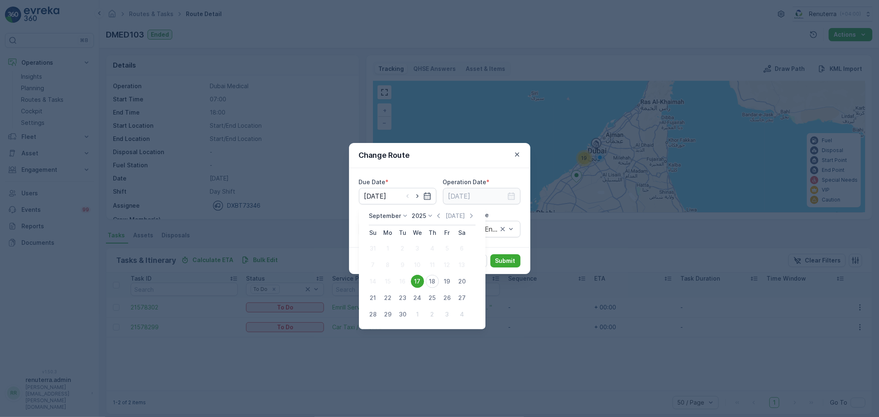
click at [462, 282] on div "20" at bounding box center [462, 281] width 13 height 13
type input "[DATE]"
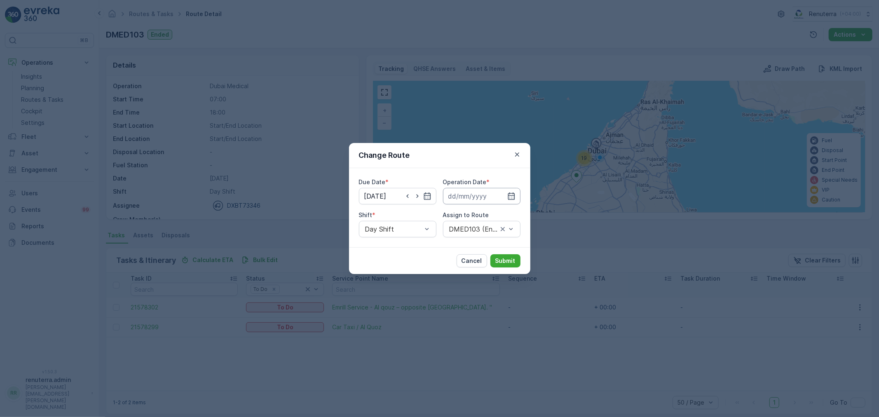
click at [509, 196] on icon "button" at bounding box center [511, 196] width 8 height 8
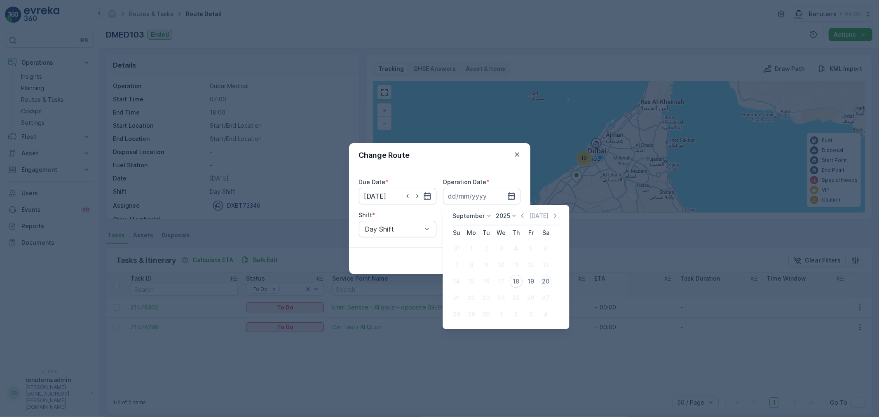
click at [541, 279] on div "20" at bounding box center [545, 281] width 13 height 13
type input "[DATE]"
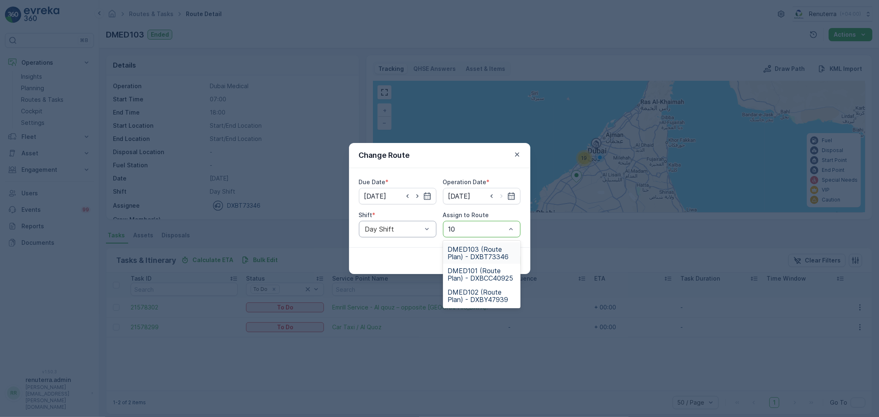
type input "103"
click at [481, 257] on span "DMED103 (Route Plan) - DXBT73346" at bounding box center [482, 253] width 68 height 15
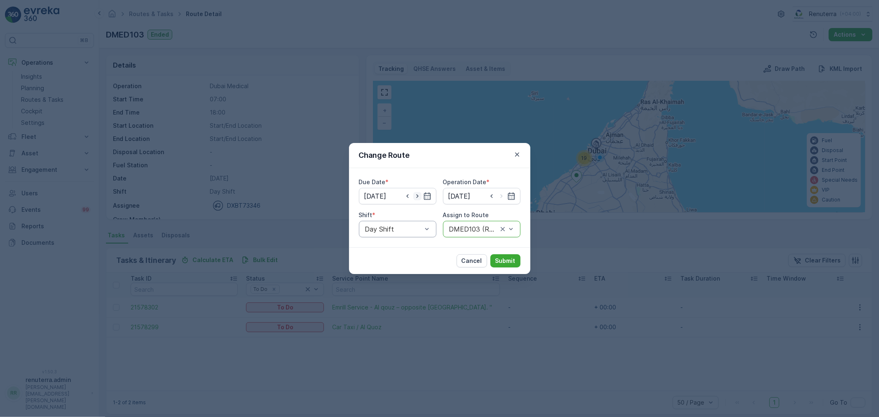
click at [419, 195] on icon "button" at bounding box center [417, 196] width 8 height 8
type input "[DATE]"
click at [503, 196] on icon "button" at bounding box center [502, 196] width 8 height 8
type input "[DATE]"
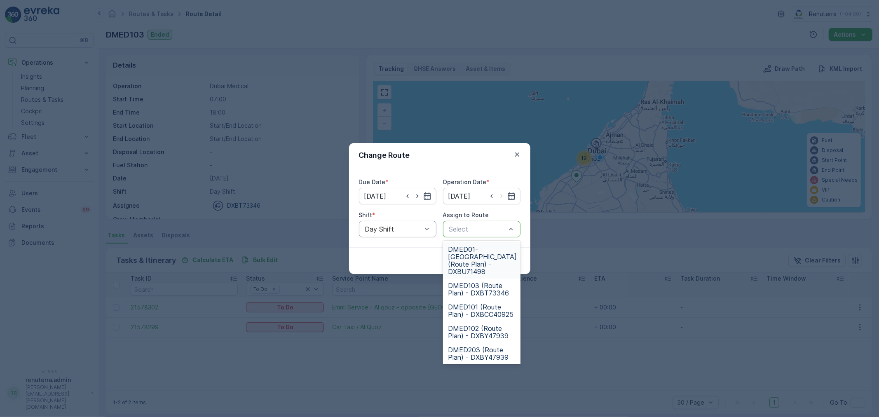
click at [482, 230] on div at bounding box center [478, 229] width 59 height 7
click at [481, 230] on div at bounding box center [478, 229] width 59 height 7
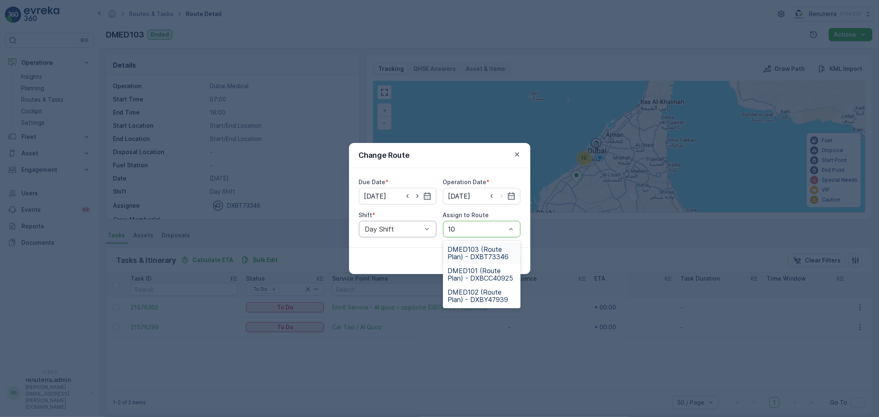
type input "103"
click at [492, 250] on span "DMED103 (Route Plan) - DXBT73346" at bounding box center [482, 253] width 68 height 15
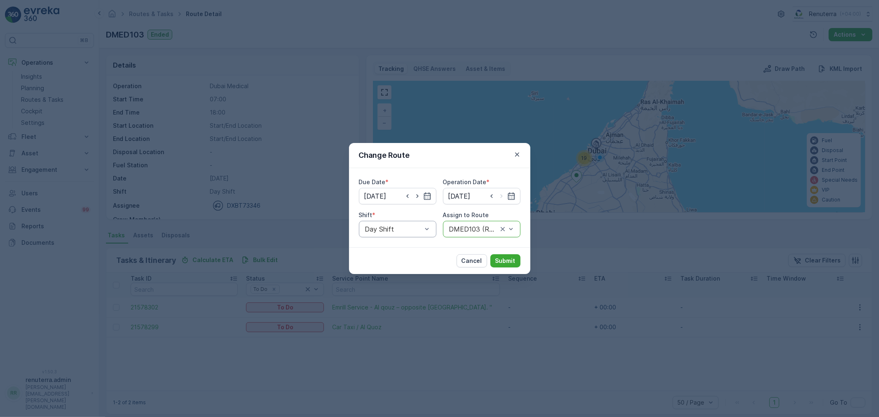
click at [522, 251] on div "Cancel Submit" at bounding box center [439, 260] width 181 height 27
click at [515, 256] on button "Submit" at bounding box center [506, 260] width 30 height 13
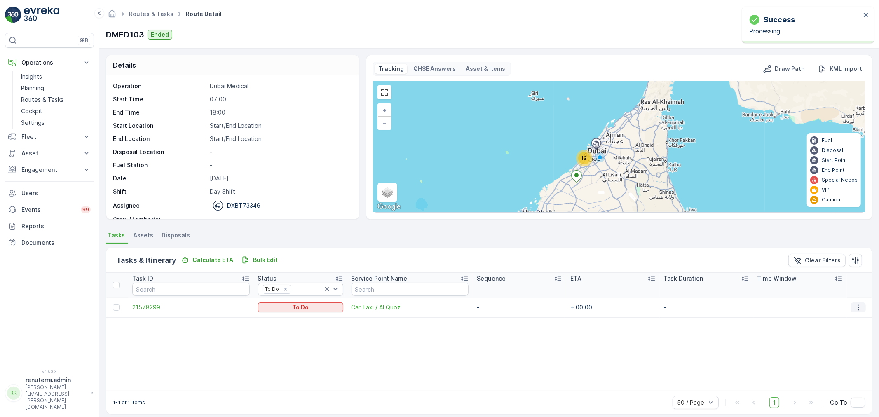
click at [857, 306] on icon "button" at bounding box center [859, 307] width 8 height 8
click at [846, 340] on span "Change Route" at bounding box center [841, 342] width 40 height 8
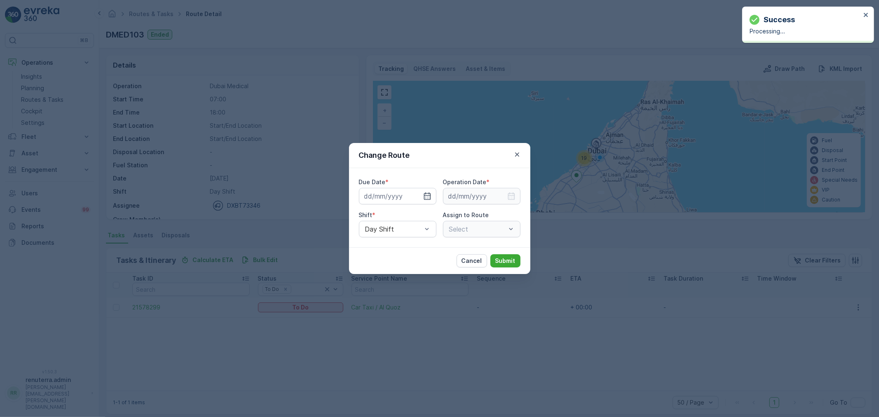
type input "[DATE]"
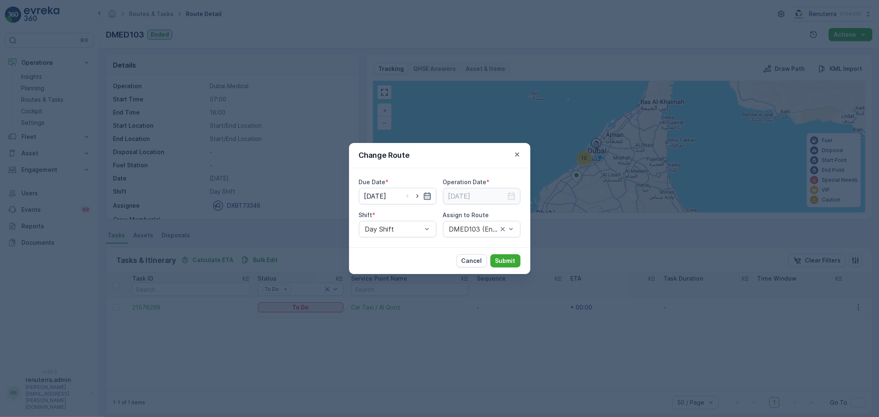
click at [426, 193] on icon "button" at bounding box center [427, 196] width 7 height 7
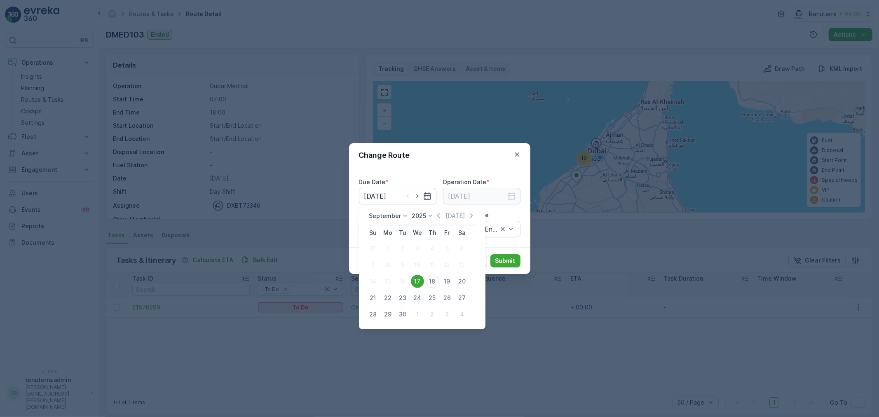
click at [414, 295] on div "24" at bounding box center [417, 297] width 13 height 13
type input "[DATE]"
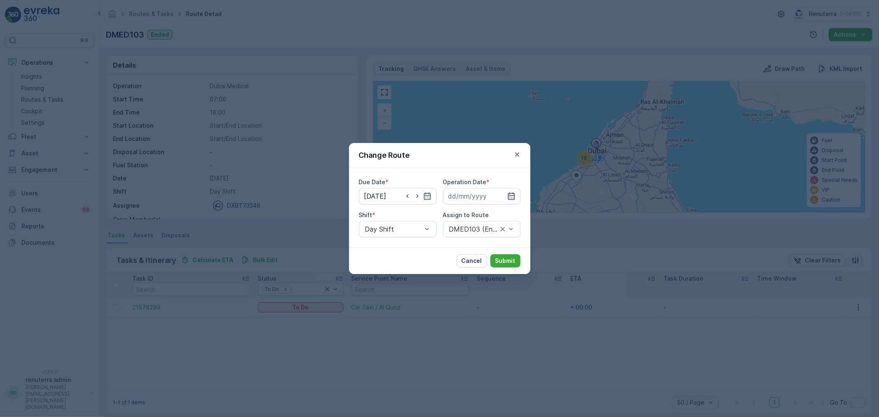
click at [514, 197] on icon "button" at bounding box center [511, 196] width 7 height 7
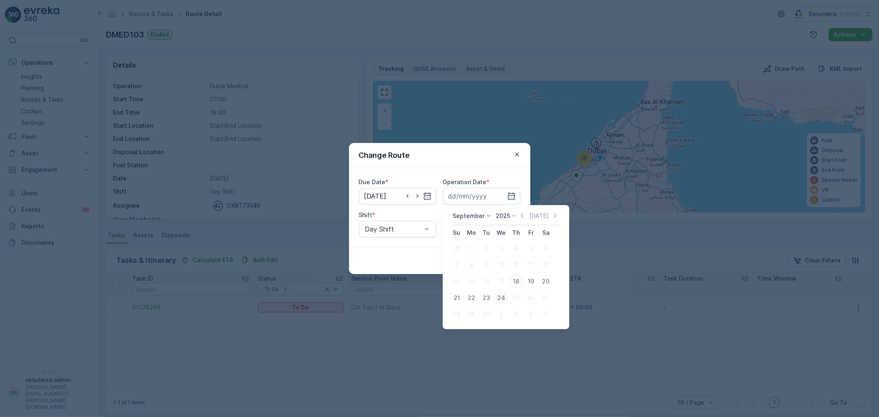
click at [505, 297] on div "24" at bounding box center [501, 297] width 13 height 13
type input "[DATE]"
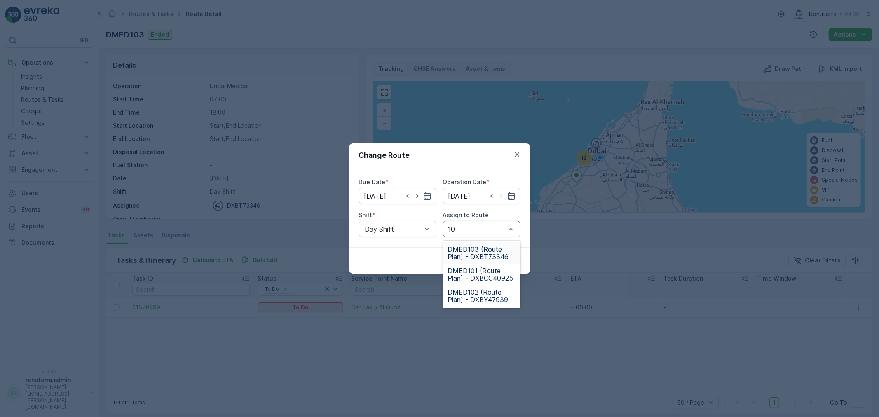
type input "103"
click at [489, 247] on span "DMED103 (Route Plan) - DXBT73346" at bounding box center [482, 253] width 68 height 15
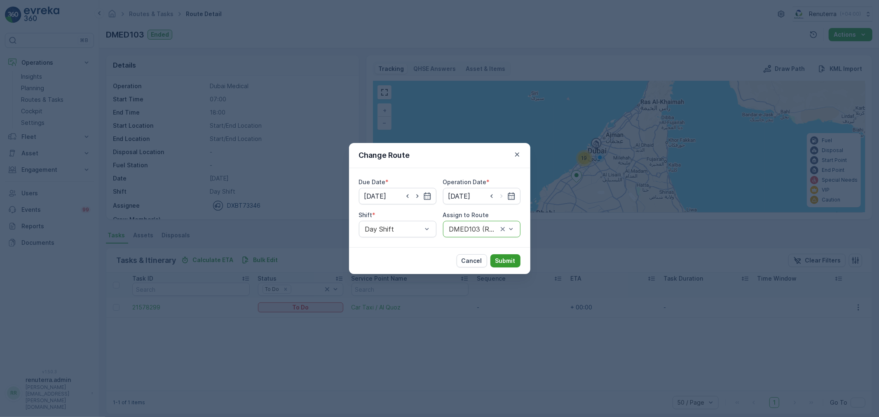
click at [502, 261] on p "Submit" at bounding box center [506, 261] width 20 height 8
